Goal: Check status: Check status

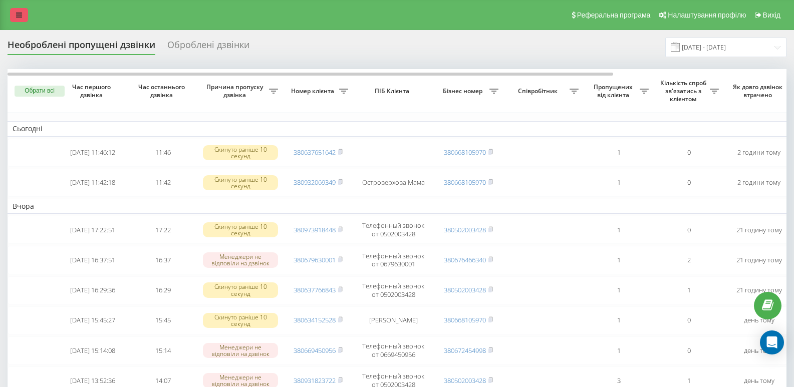
click at [15, 12] on link at bounding box center [19, 15] width 18 height 14
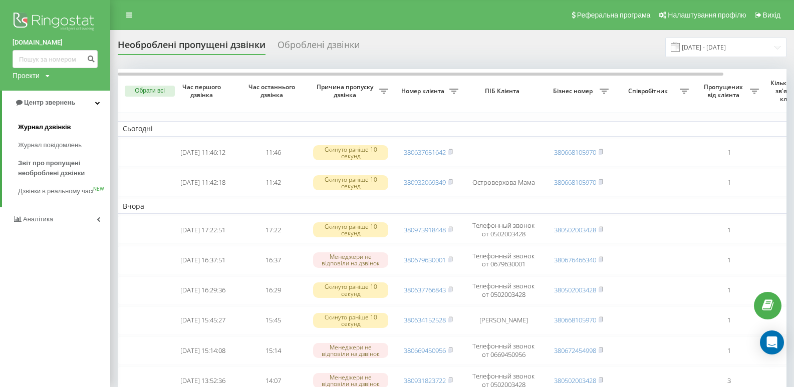
click at [31, 127] on span "Журнал дзвінків" at bounding box center [44, 127] width 53 height 10
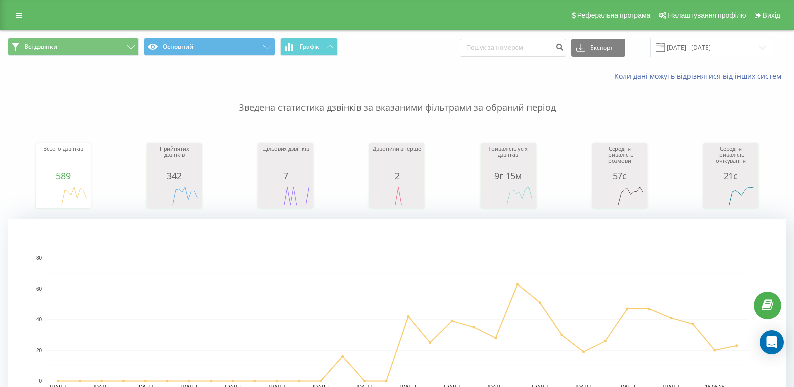
click at [665, 47] on span at bounding box center [660, 47] width 9 height 9
click at [758, 46] on input "[DATE] - [DATE]" at bounding box center [710, 48] width 121 height 20
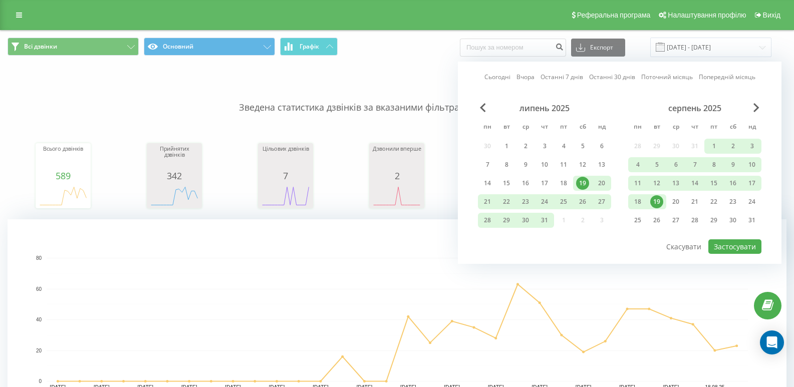
click at [656, 201] on div "19" at bounding box center [656, 201] width 13 height 13
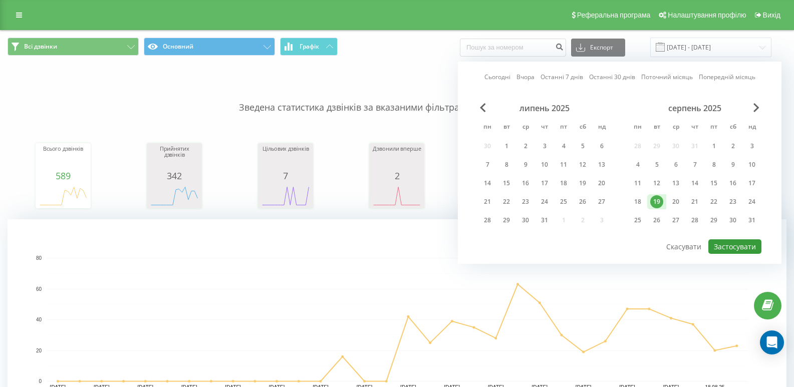
click at [742, 248] on button "Застосувати" at bounding box center [735, 247] width 53 height 15
type input "[DATE] - [DATE]"
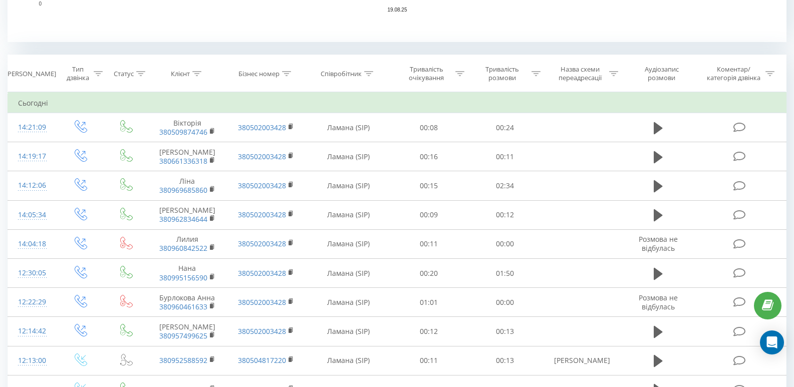
scroll to position [401, 0]
